Goal: Check status: Check status

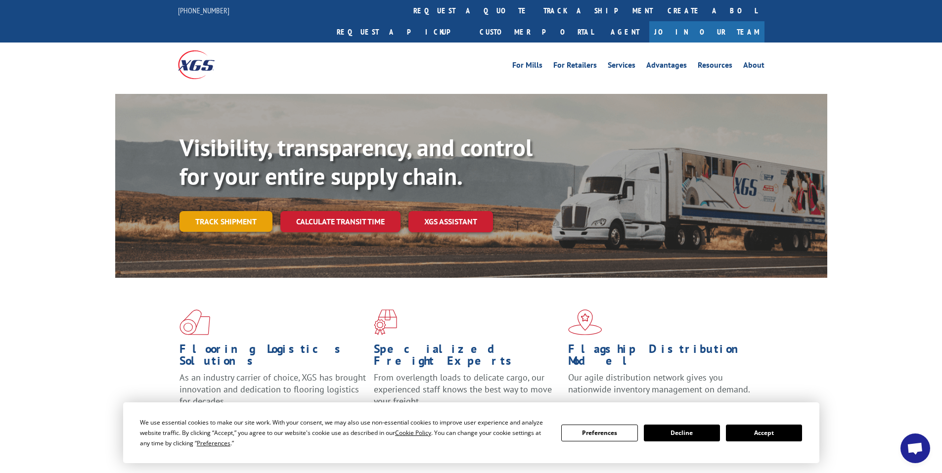
click at [238, 211] on link "Track shipment" at bounding box center [226, 221] width 93 height 21
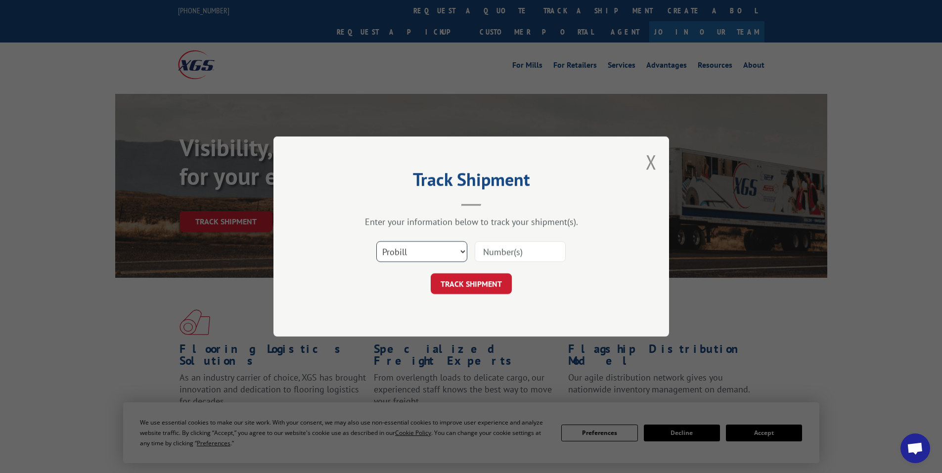
click at [448, 256] on select "Select category... Probill BOL PO" at bounding box center [421, 251] width 91 height 21
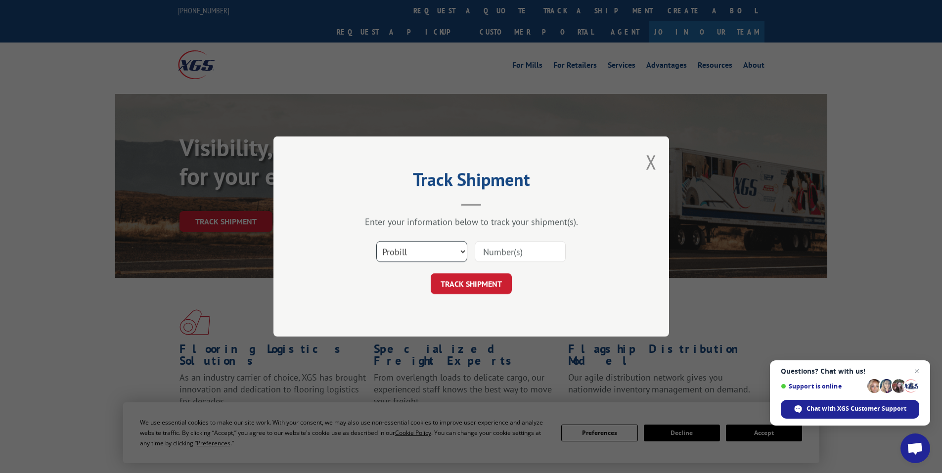
select select "bol"
click at [376, 241] on select "Select category... Probill BOL PO" at bounding box center [421, 251] width 91 height 21
click at [521, 246] on input at bounding box center [520, 251] width 91 height 21
paste input "7056016"
type input "7056016"
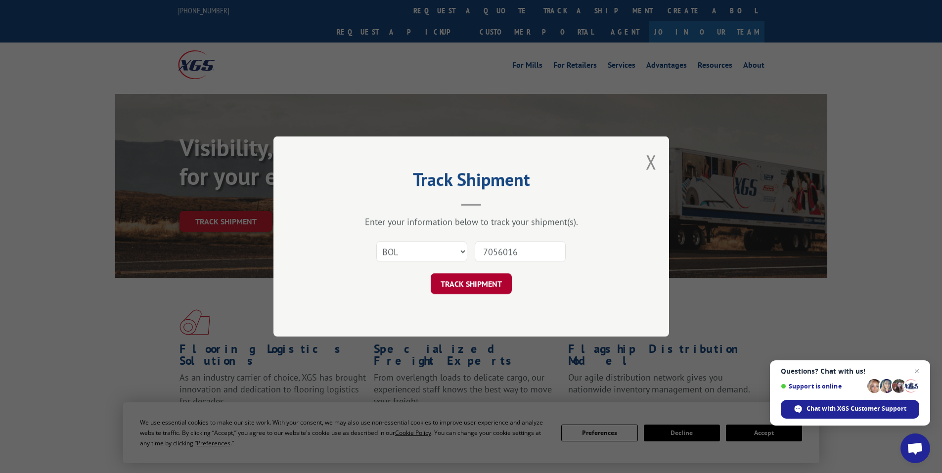
click at [484, 281] on button "TRACK SHIPMENT" at bounding box center [471, 284] width 81 height 21
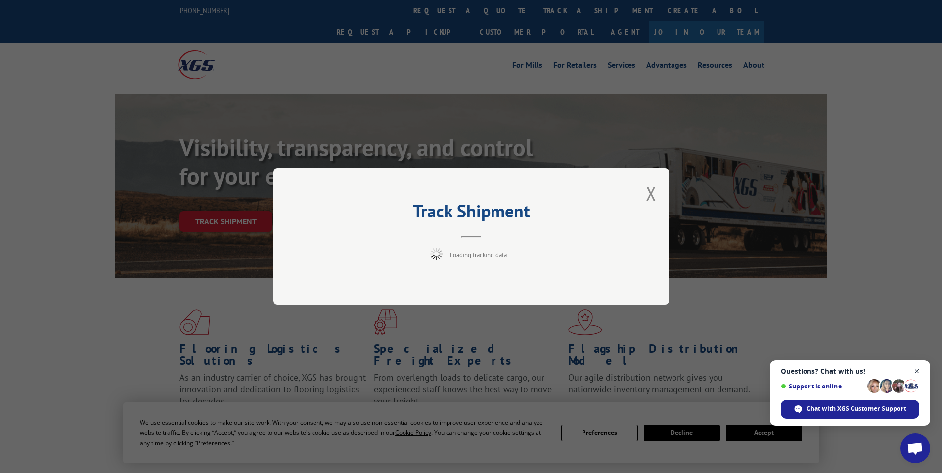
click at [916, 371] on span "Close chat" at bounding box center [917, 372] width 12 height 12
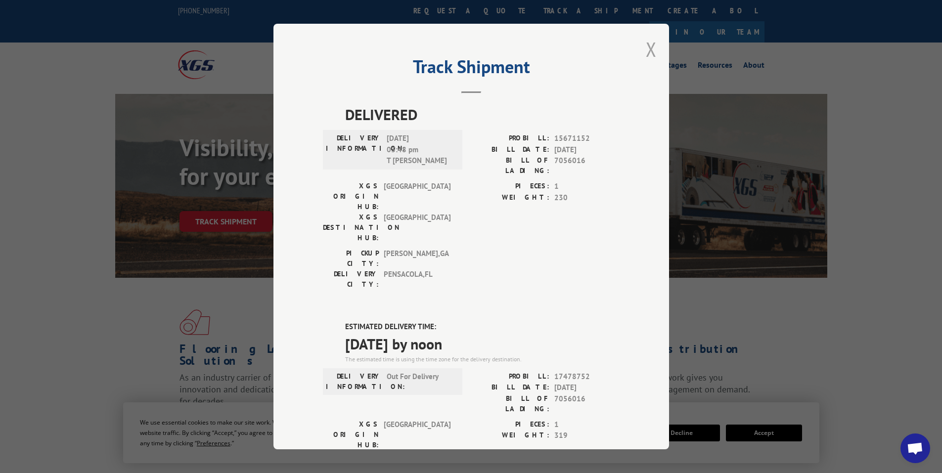
click at [649, 51] on button "Close modal" at bounding box center [651, 49] width 11 height 26
